Goal: Navigation & Orientation: Find specific page/section

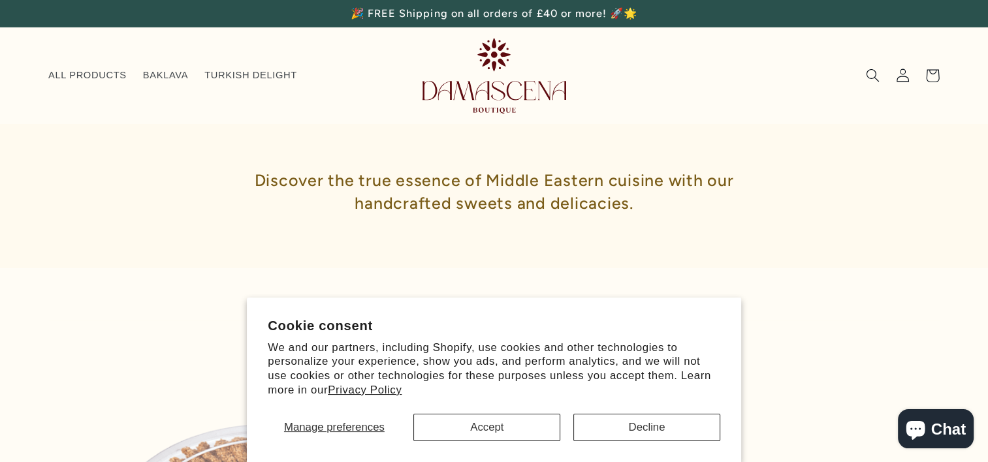
click at [666, 442] on section "Cookie consent We and our partners, including Shopify, use cookies and other te…" at bounding box center [494, 380] width 494 height 165
click at [656, 423] on button "Decline" at bounding box center [646, 427] width 147 height 27
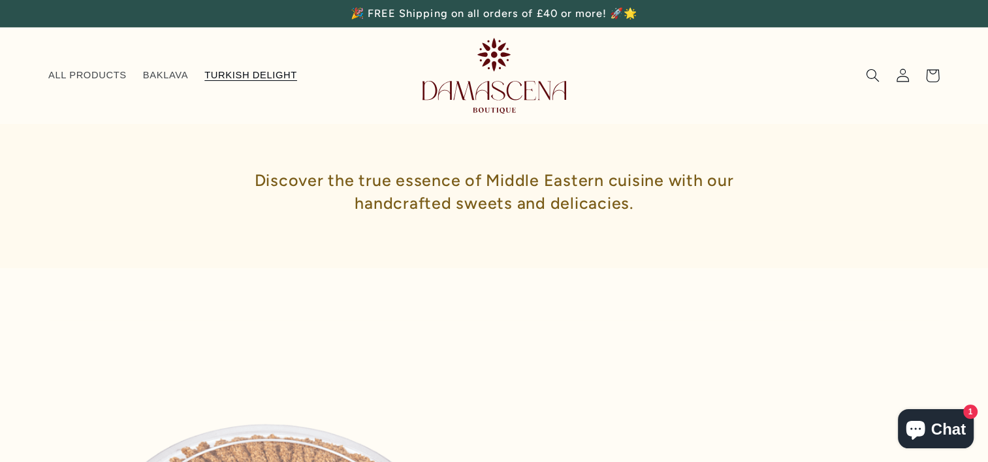
click at [256, 75] on span "TURKISH DELIGHT" at bounding box center [250, 75] width 93 height 12
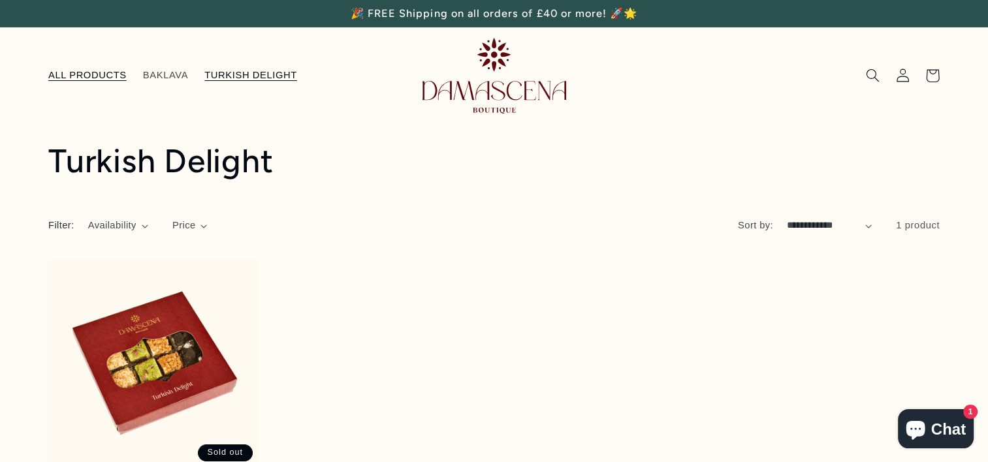
click at [91, 76] on span "ALL PRODUCTS" at bounding box center [87, 75] width 78 height 12
